Goal: Task Accomplishment & Management: Use online tool/utility

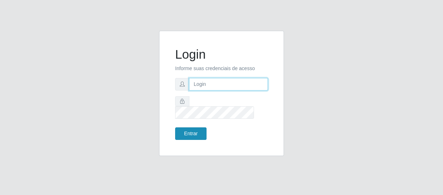
type input "[EMAIL_ADDRESS][DOMAIN_NAME]"
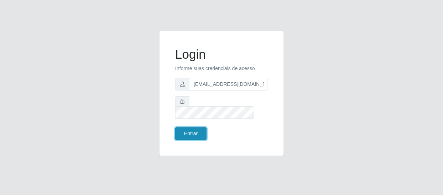
click at [200, 127] on button "Entrar" at bounding box center [190, 133] width 31 height 12
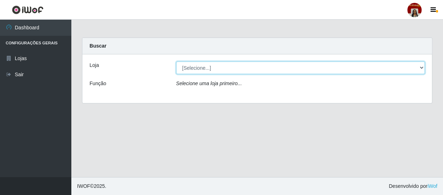
click at [208, 65] on select "[Selecione...] Mar Vermelho - Loja 04" at bounding box center [300, 67] width 249 height 12
select select "251"
click at [176, 61] on select "[Selecione...] Mar Vermelho - Loja 04" at bounding box center [300, 67] width 249 height 12
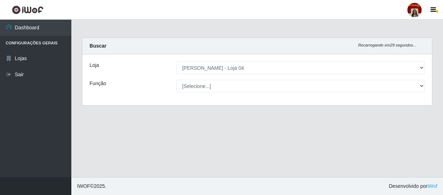
click at [207, 78] on div "Loja [Selecione...] Mar Vermelho - Loja 04 Função [Selecione...] ASG ASG + ASG …" at bounding box center [257, 79] width 350 height 51
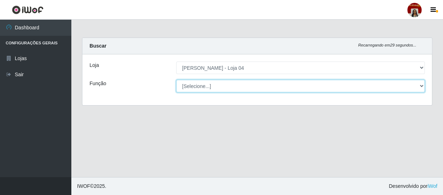
click at [206, 85] on select "[Selecione...] ASG ASG + ASG ++ Auxiliar de Depósito Auxiliar de Depósito + Aux…" at bounding box center [300, 86] width 249 height 12
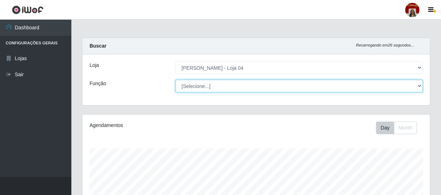
scroll to position [148, 348]
select select "22"
click at [176, 80] on select "[Selecione...] ASG ASG + ASG ++ Auxiliar de Depósito Auxiliar de Depósito + Aux…" at bounding box center [299, 86] width 247 height 12
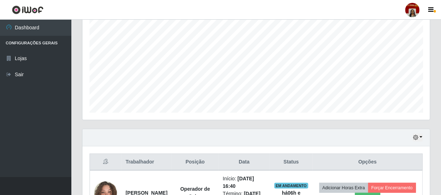
scroll to position [196, 0]
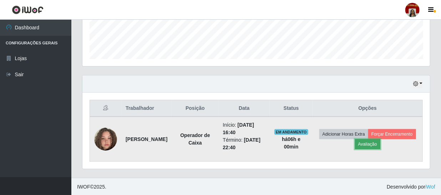
click at [381, 143] on button "Avaliação" at bounding box center [367, 144] width 25 height 10
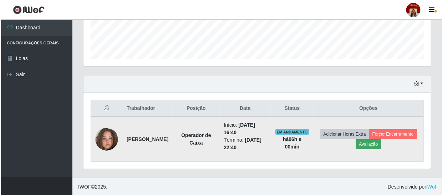
scroll to position [148, 344]
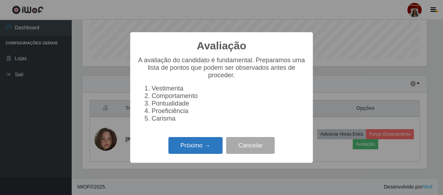
click at [212, 150] on button "Próximo →" at bounding box center [195, 145] width 54 height 17
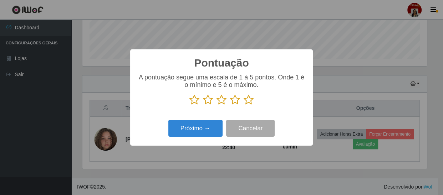
click at [247, 98] on icon at bounding box center [249, 99] width 10 height 11
click at [244, 105] on input "radio" at bounding box center [244, 105] width 0 height 0
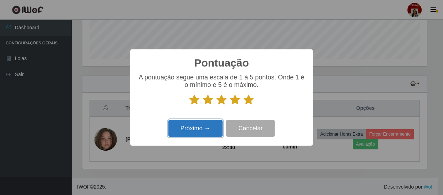
click at [203, 125] on button "Próximo →" at bounding box center [195, 128] width 54 height 17
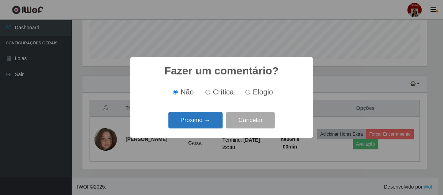
click at [206, 119] on button "Próximo →" at bounding box center [195, 120] width 54 height 17
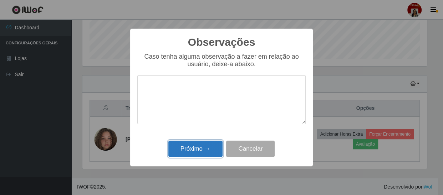
click at [207, 147] on button "Próximo →" at bounding box center [195, 148] width 54 height 17
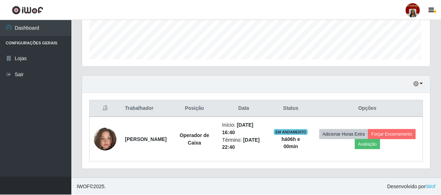
scroll to position [148, 348]
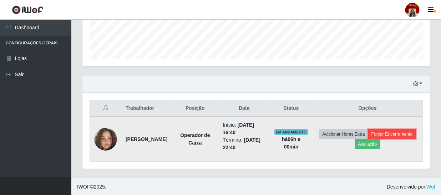
click at [368, 139] on button "Forçar Encerramento" at bounding box center [392, 134] width 48 height 10
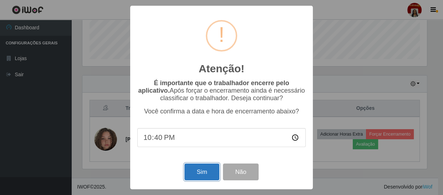
click at [210, 167] on button "Sim" at bounding box center [202, 171] width 35 height 17
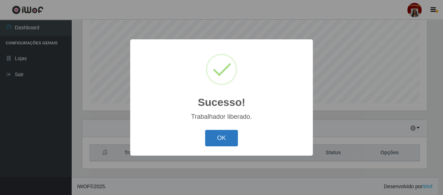
click at [222, 136] on button "OK" at bounding box center [221, 138] width 33 height 17
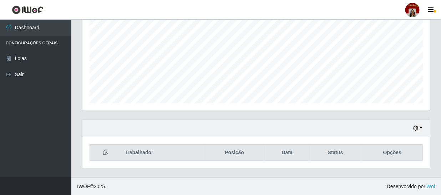
scroll to position [0, 0]
